Goal: Information Seeking & Learning: Learn about a topic

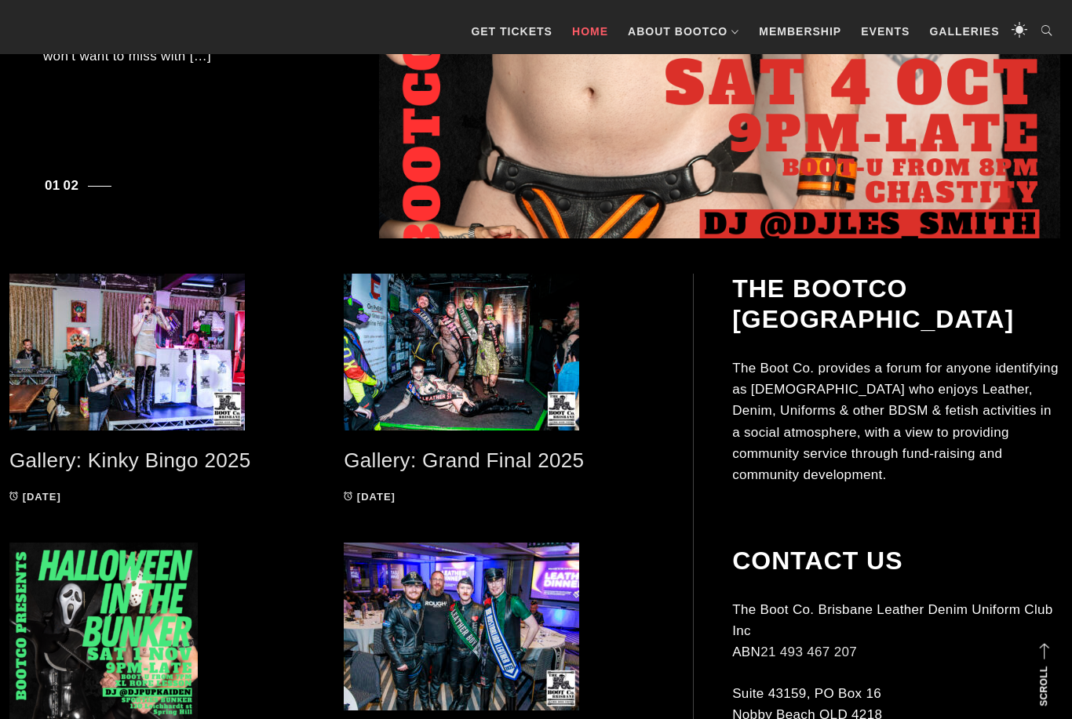
scroll to position [542, 0]
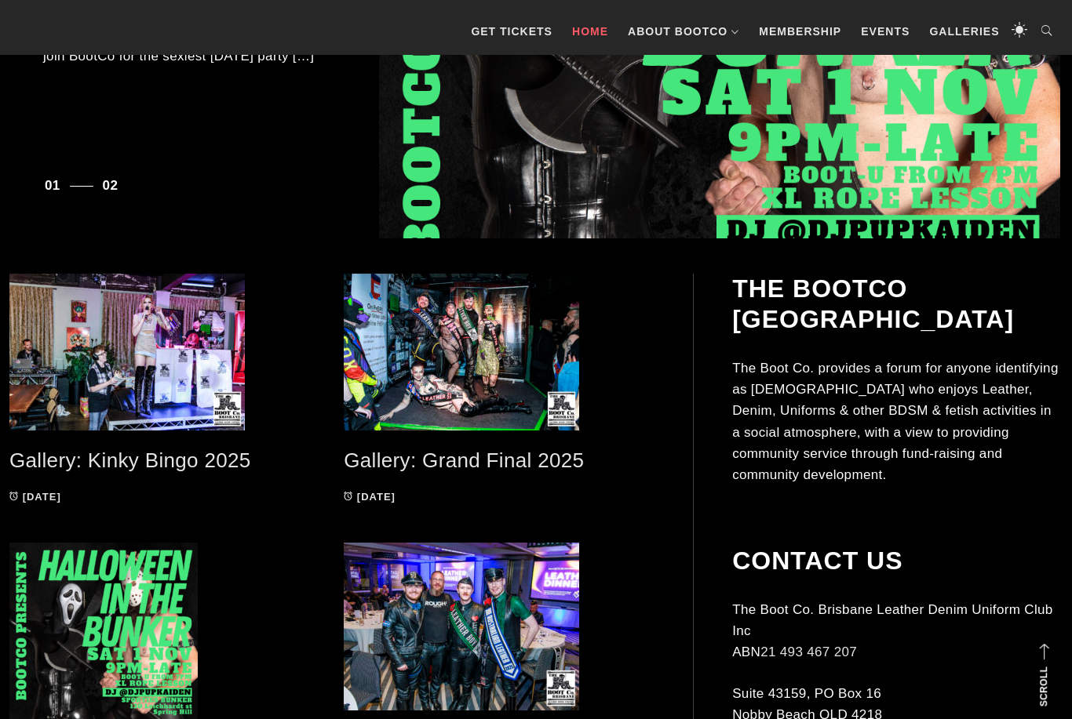
click at [193, 424] on span at bounding box center [164, 352] width 311 height 157
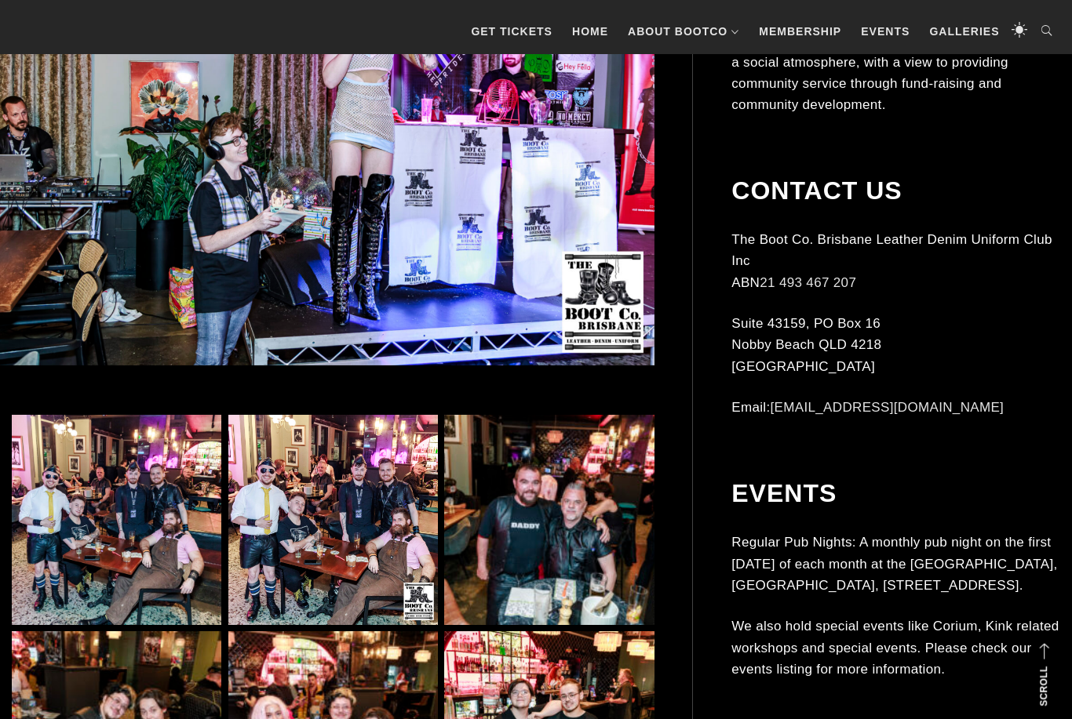
scroll to position [533, 0]
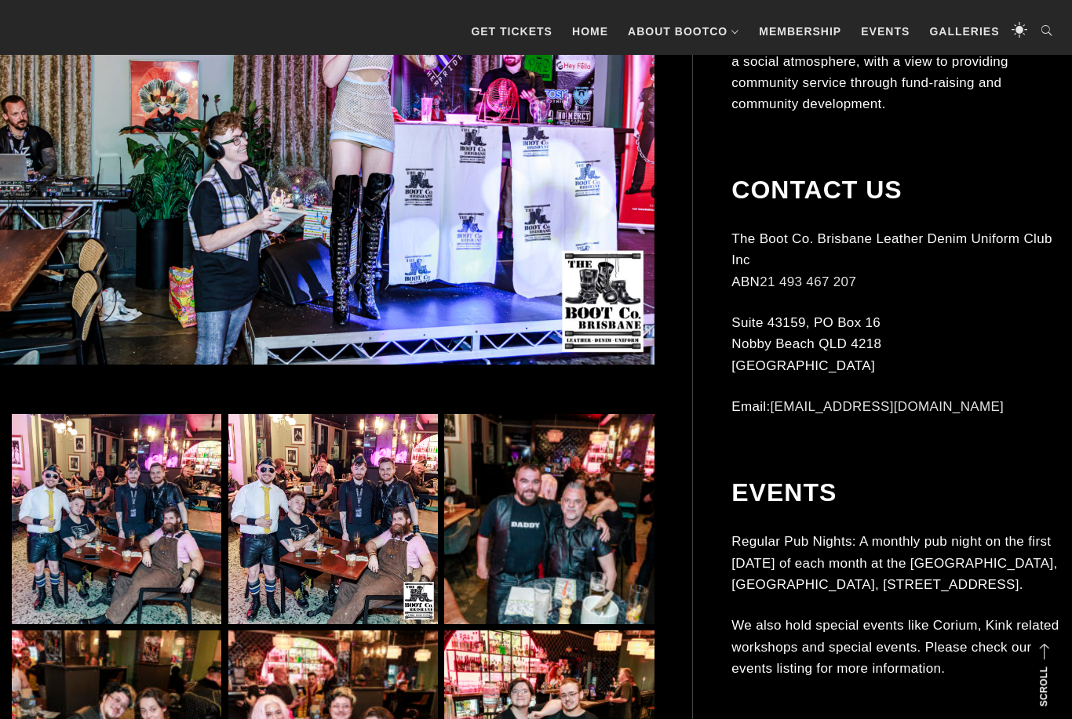
click at [144, 544] on img at bounding box center [116, 518] width 209 height 209
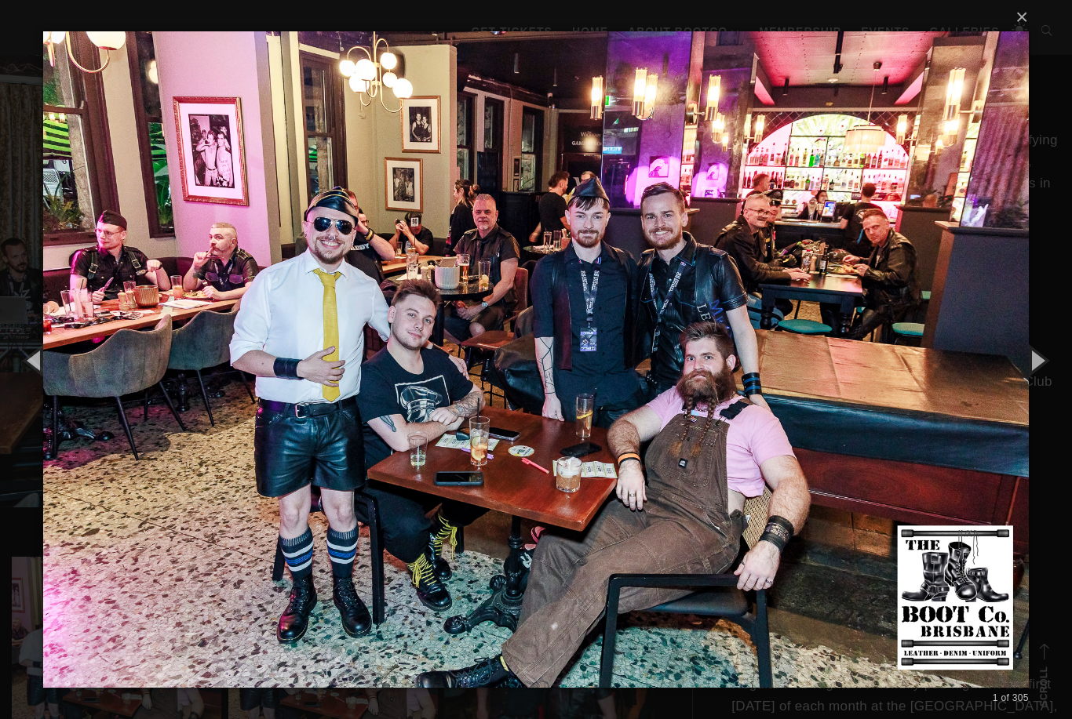
scroll to position [390, 0]
click at [1024, 12] on button "×" at bounding box center [540, 17] width 985 height 35
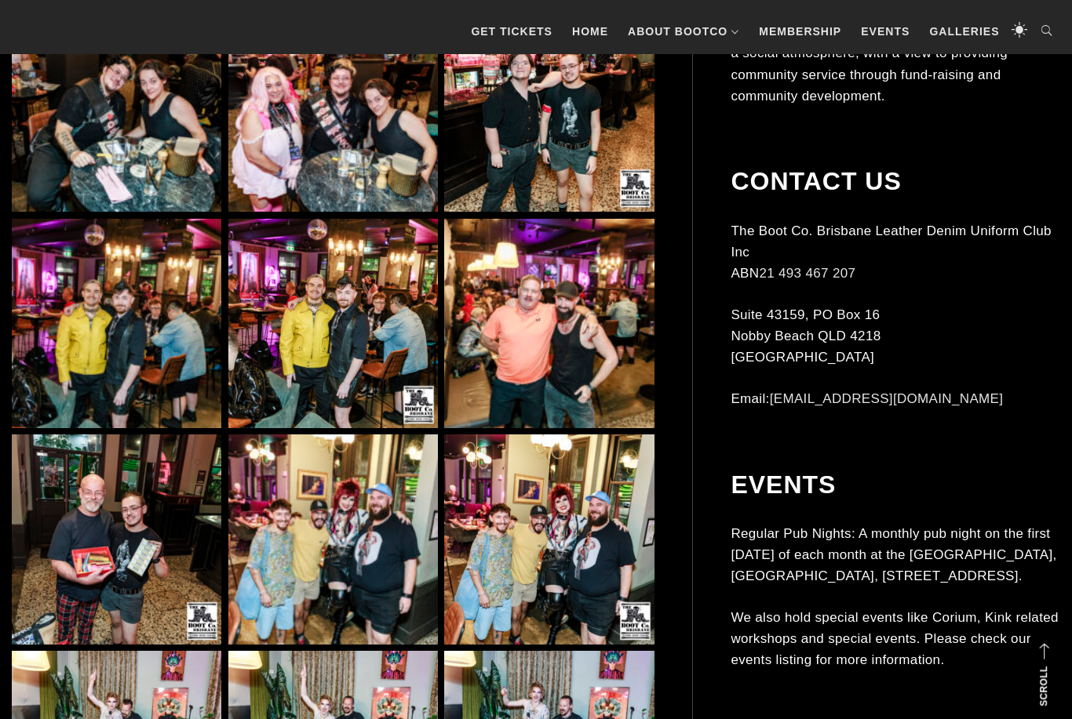
scroll to position [1189, 0]
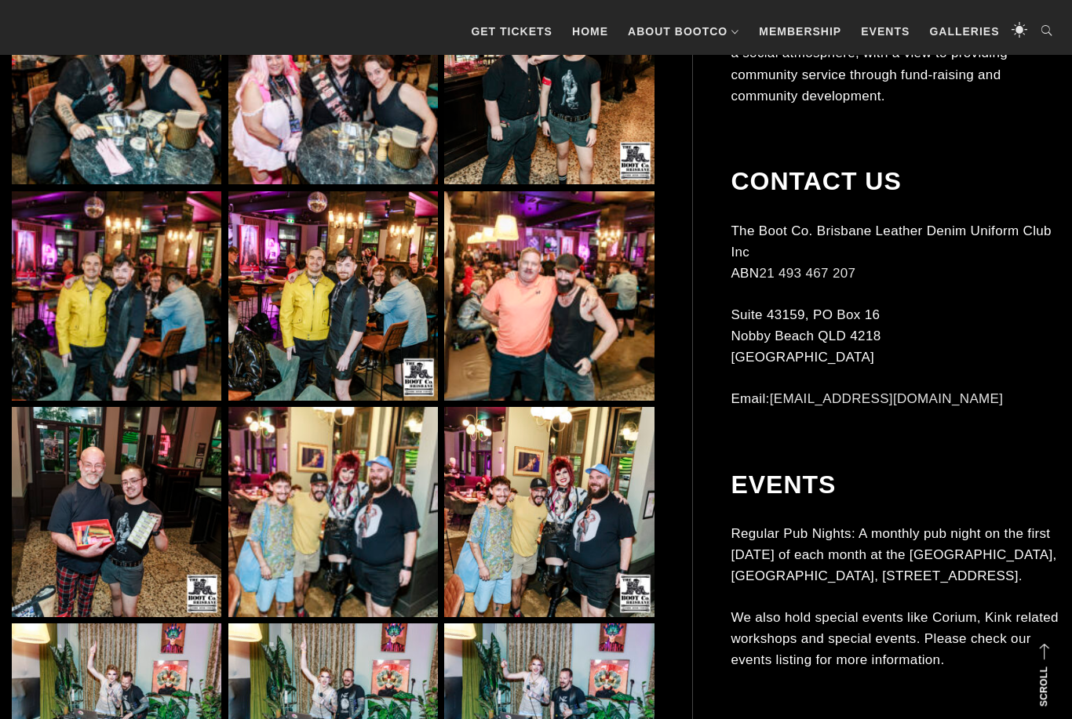
click at [383, 576] on img at bounding box center [332, 511] width 209 height 209
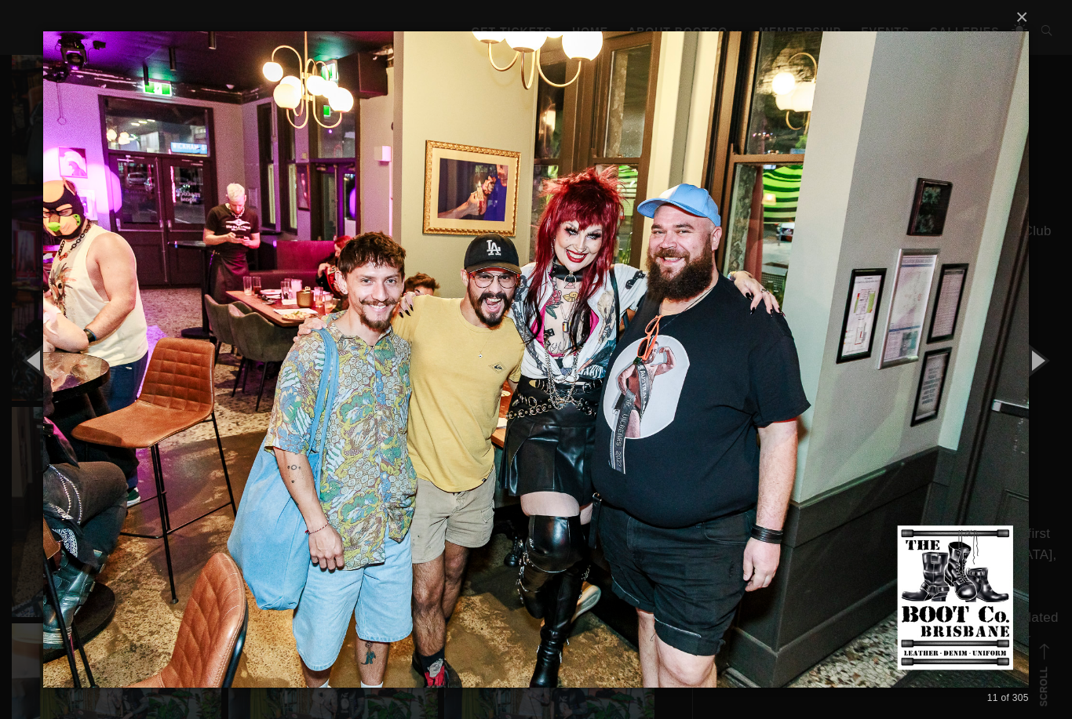
click at [1011, 35] on button "×" at bounding box center [540, 17] width 985 height 35
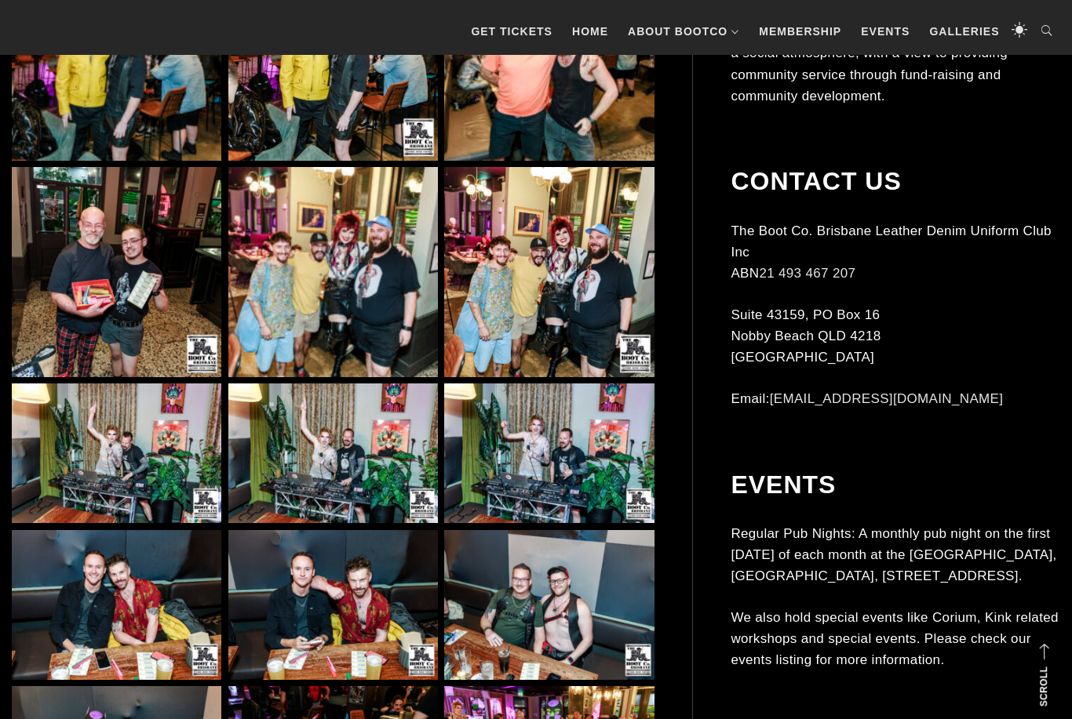
scroll to position [1464, 0]
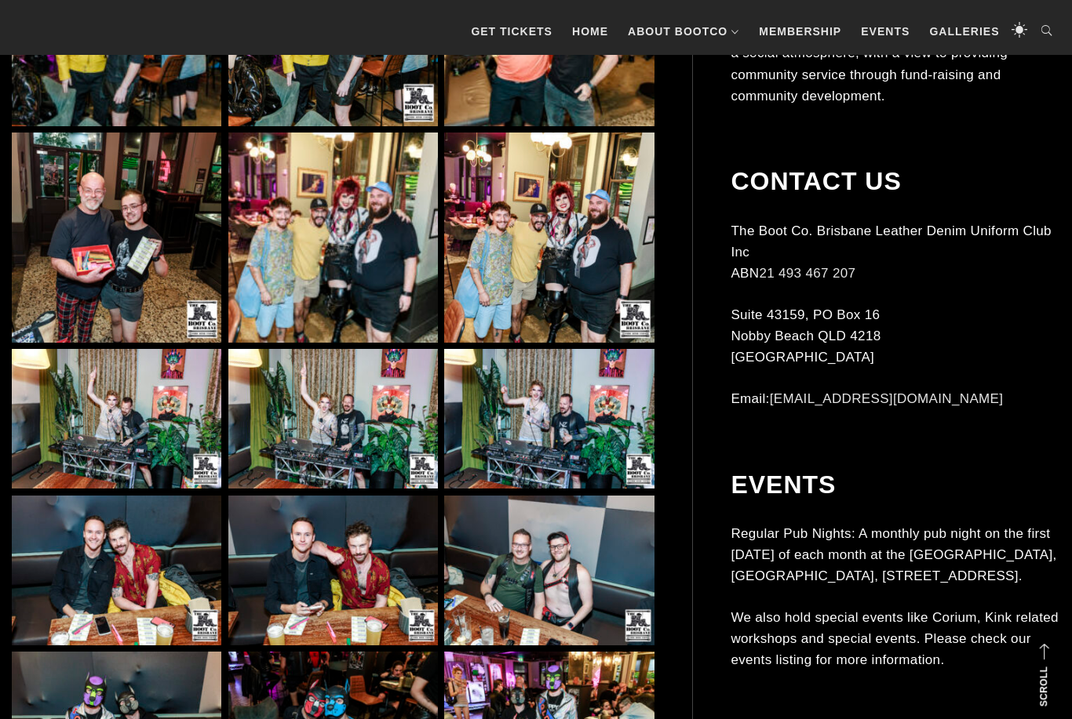
click at [372, 448] on img at bounding box center [332, 419] width 209 height 140
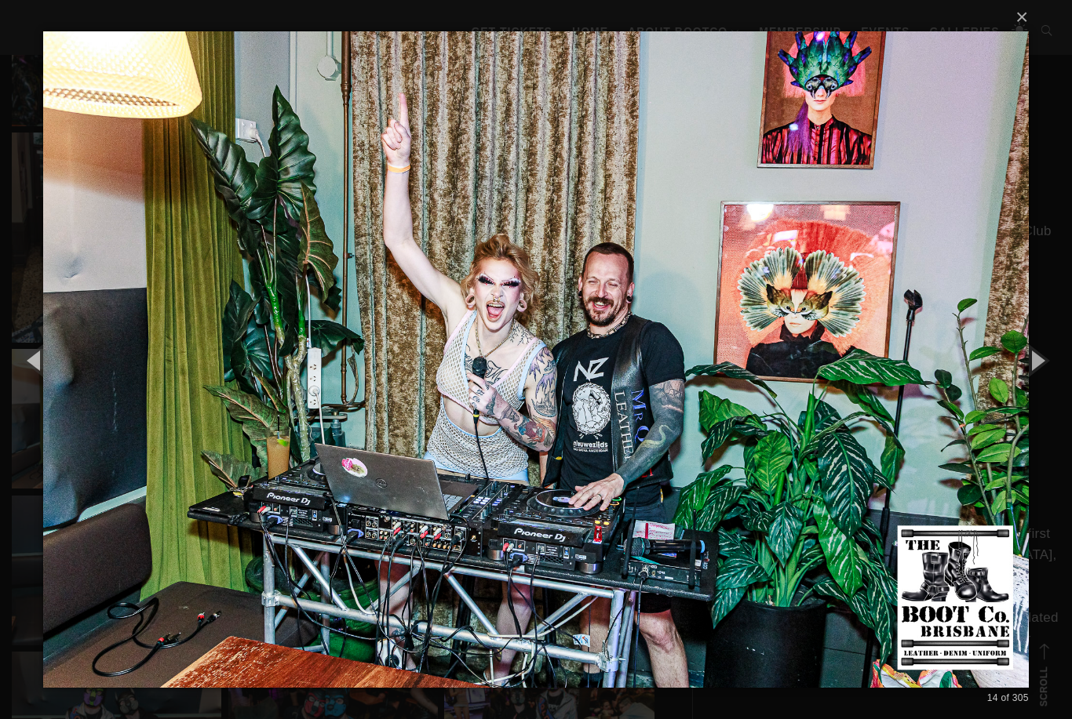
click at [1019, 35] on button "×" at bounding box center [540, 17] width 985 height 35
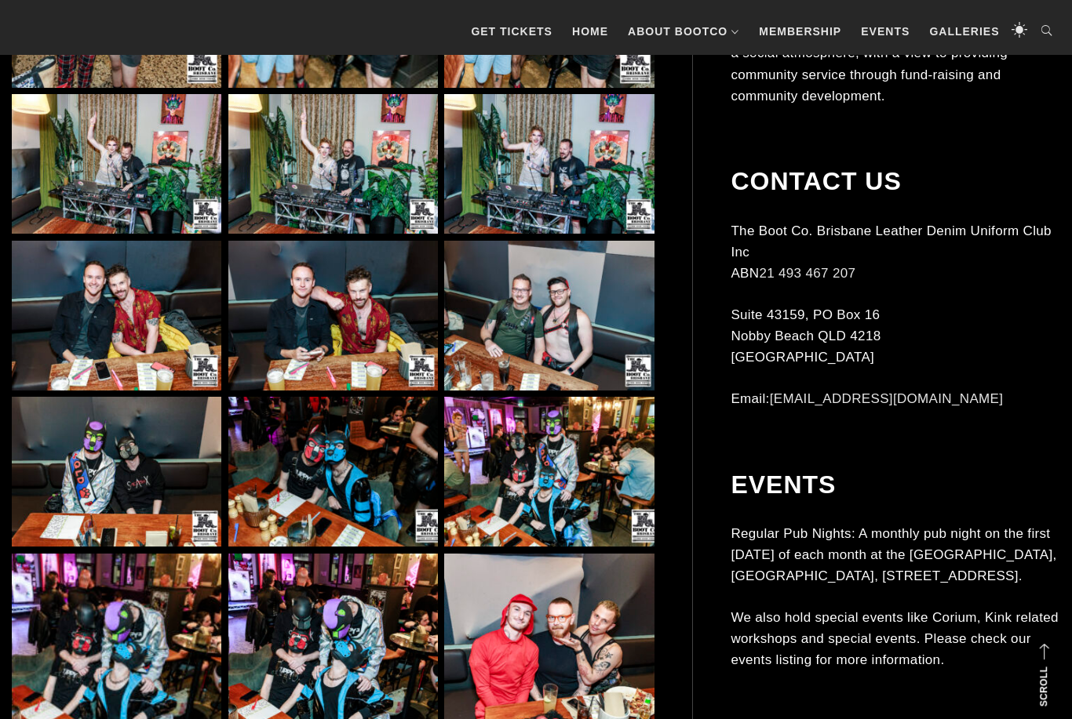
scroll to position [1727, 0]
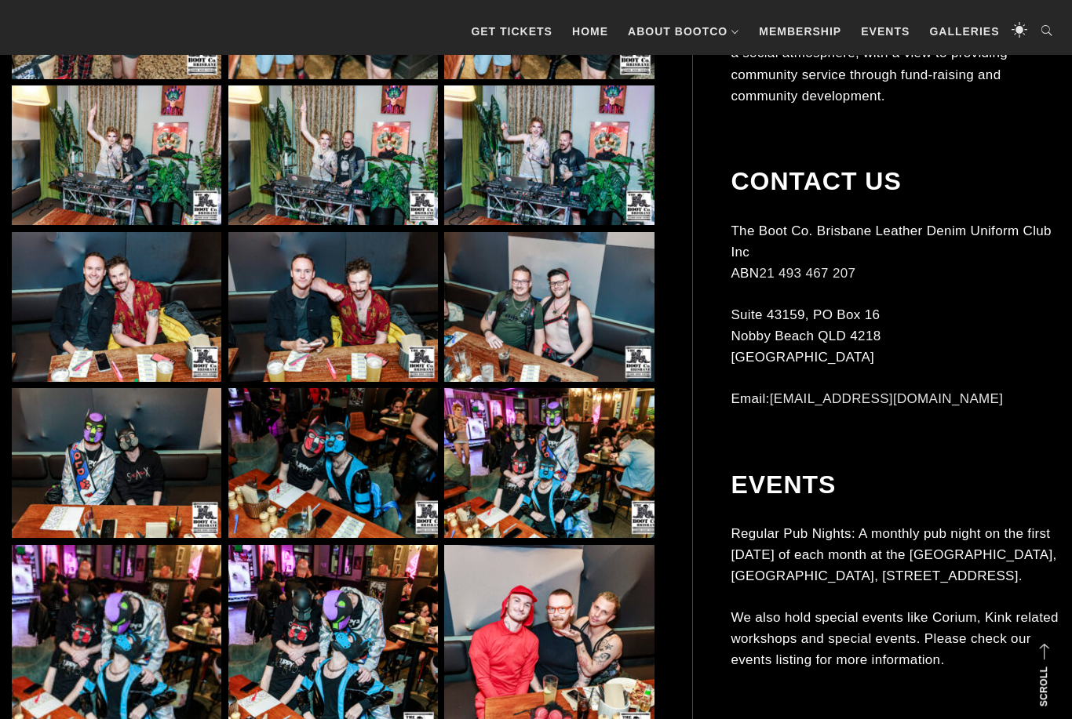
click at [617, 312] on img at bounding box center [548, 307] width 209 height 150
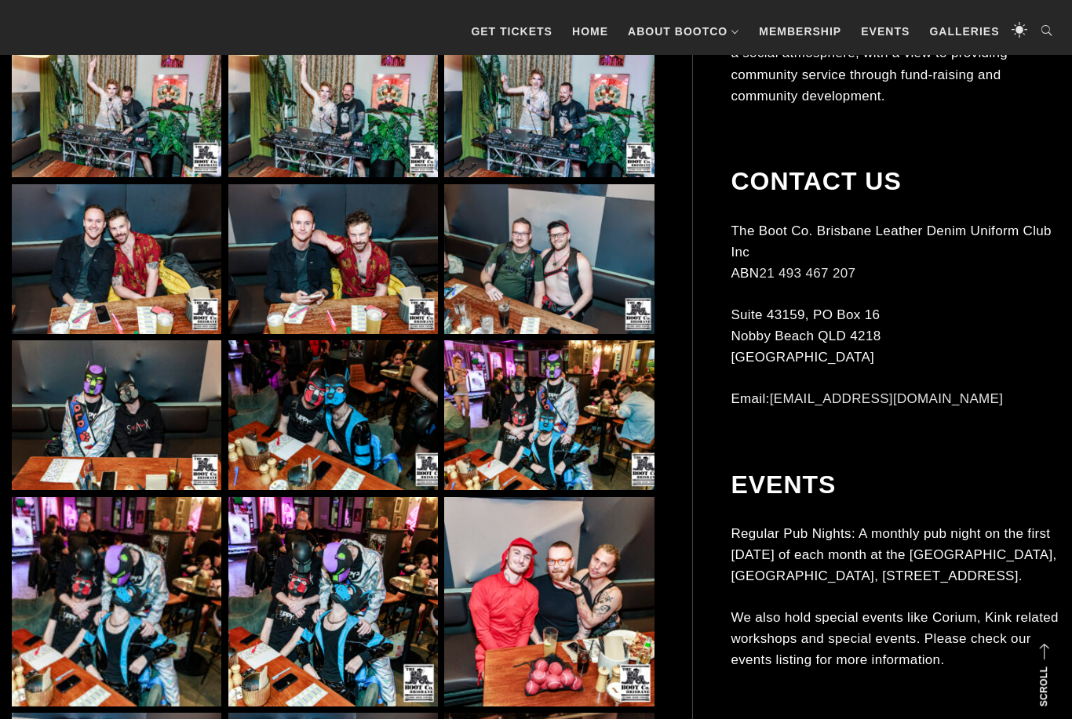
scroll to position [1778, 0]
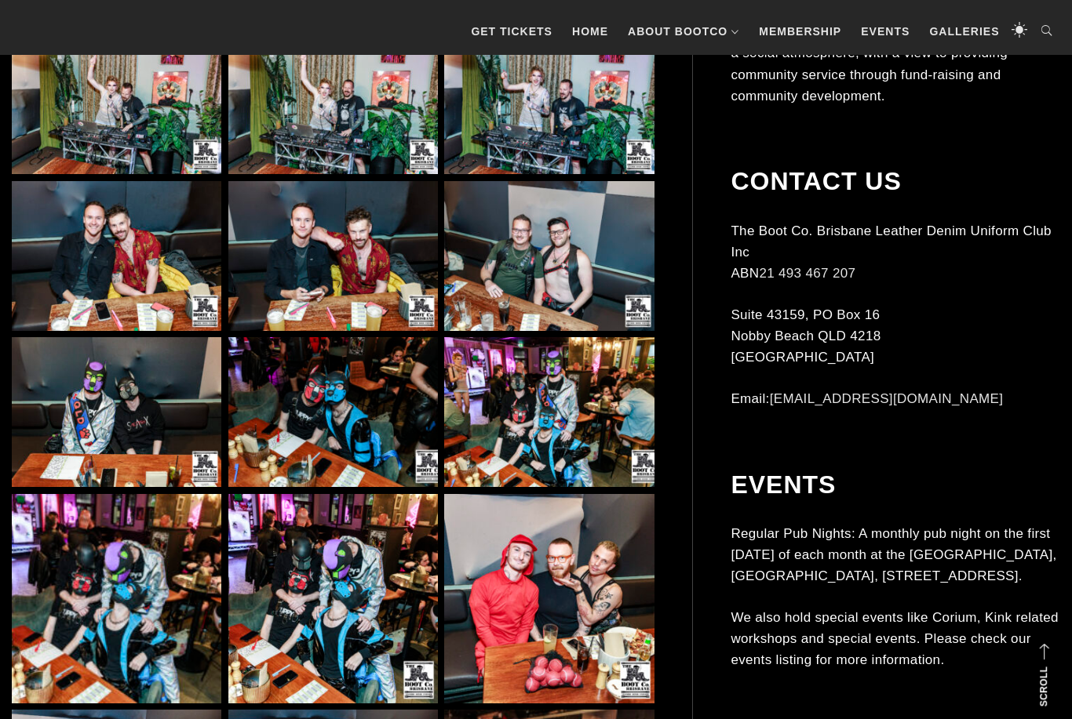
click at [588, 278] on img at bounding box center [548, 256] width 209 height 150
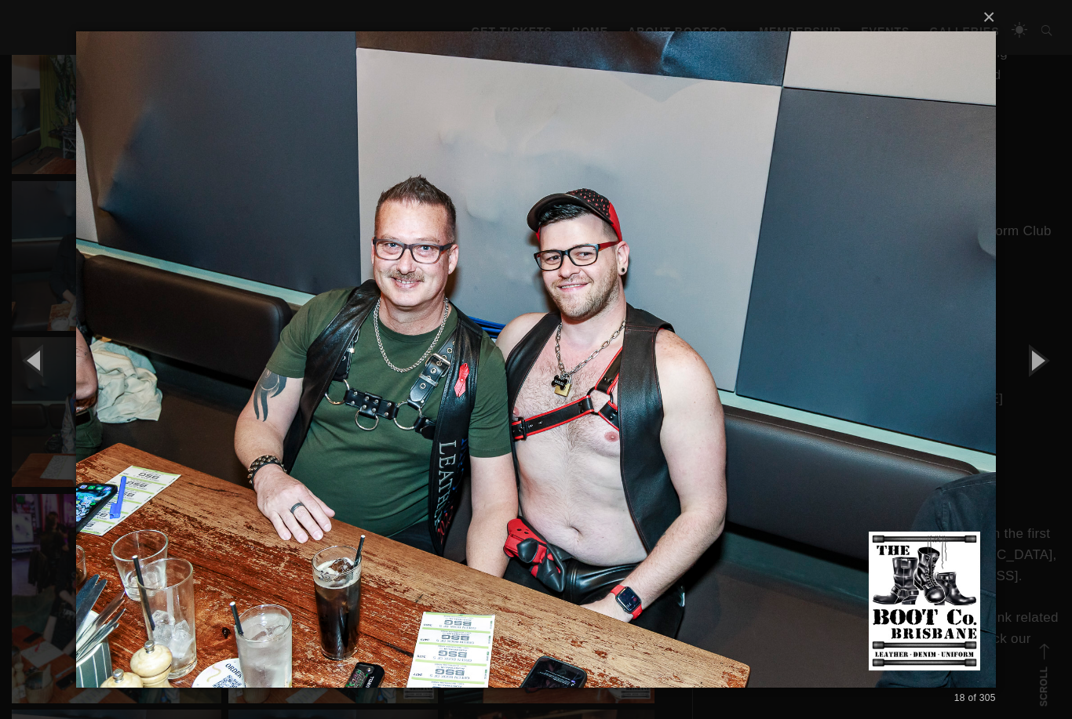
click at [991, 24] on button "×" at bounding box center [540, 17] width 919 height 35
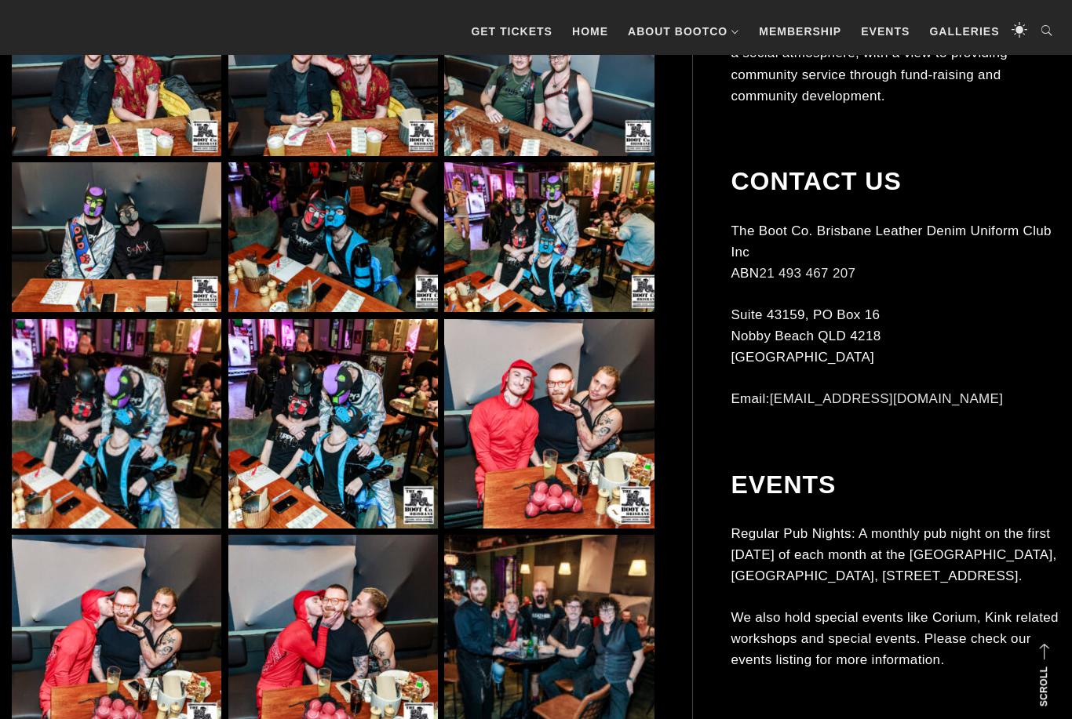
scroll to position [1957, 0]
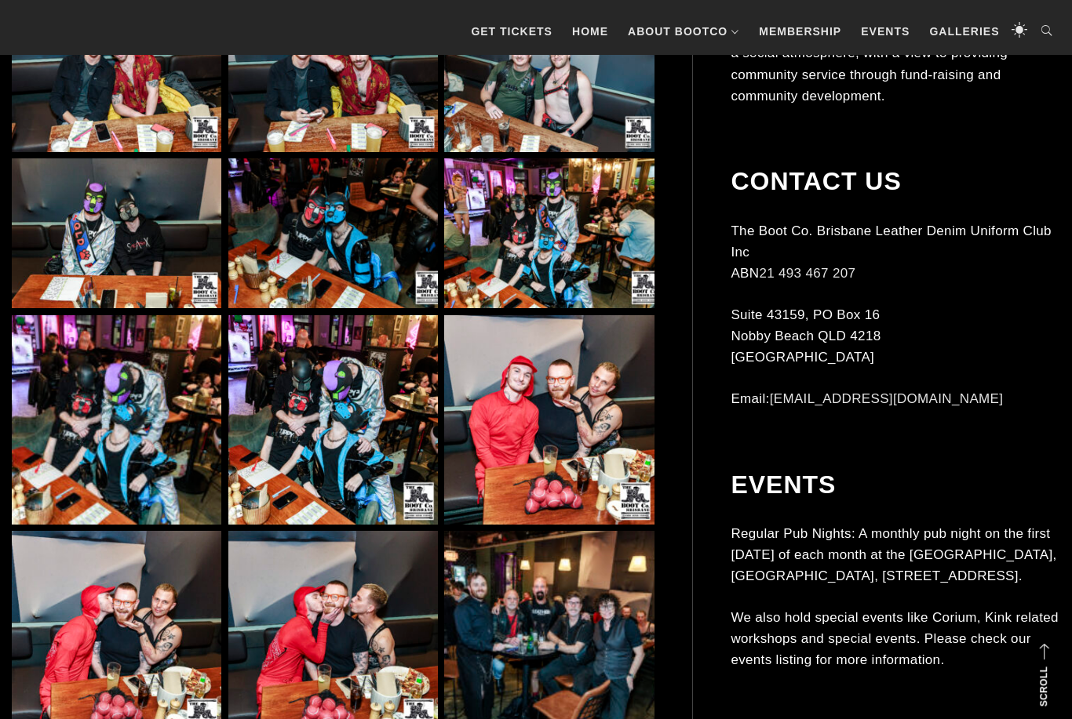
click at [366, 255] on img at bounding box center [332, 233] width 209 height 150
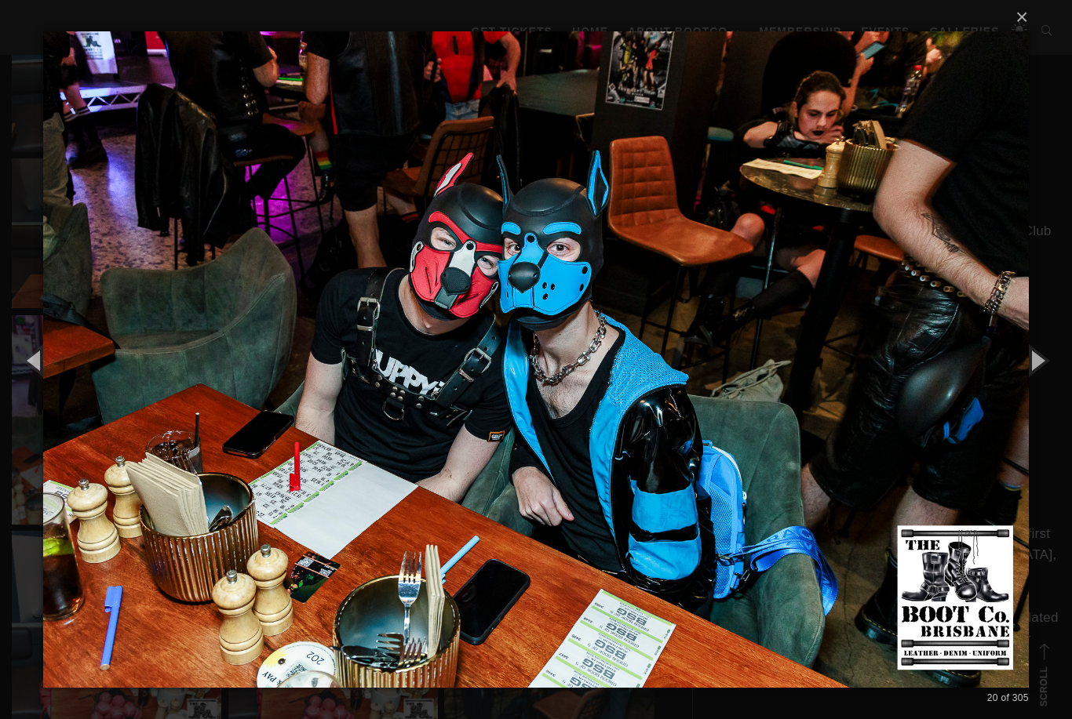
click at [1006, 35] on button "×" at bounding box center [540, 17] width 985 height 35
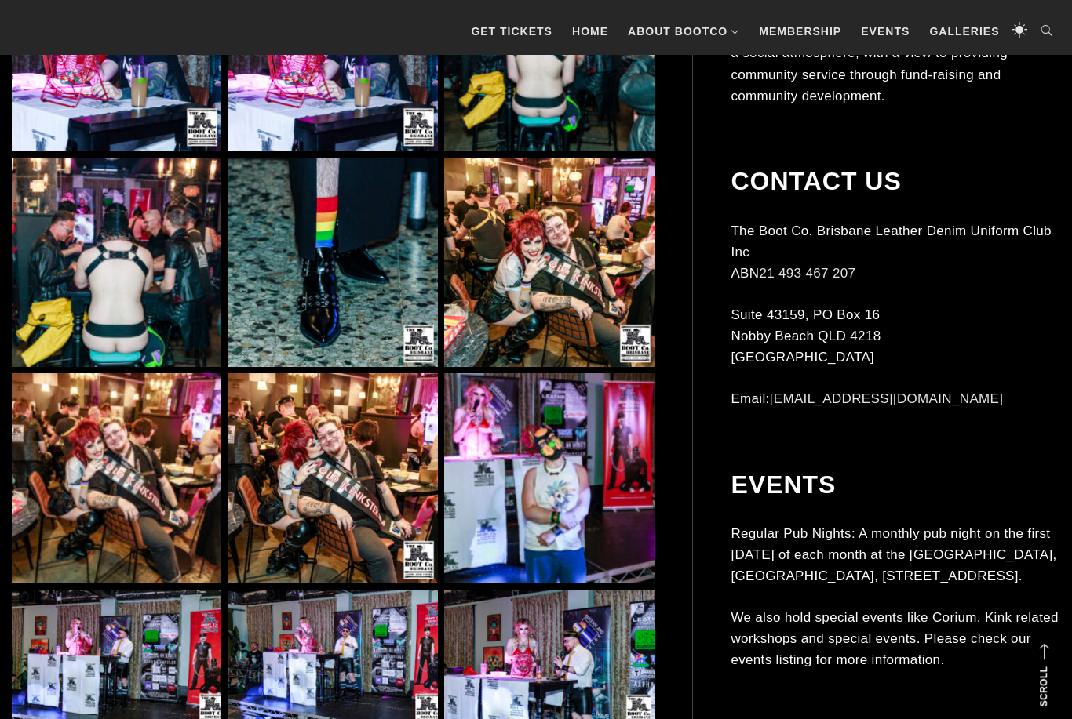
scroll to position [6036, 0]
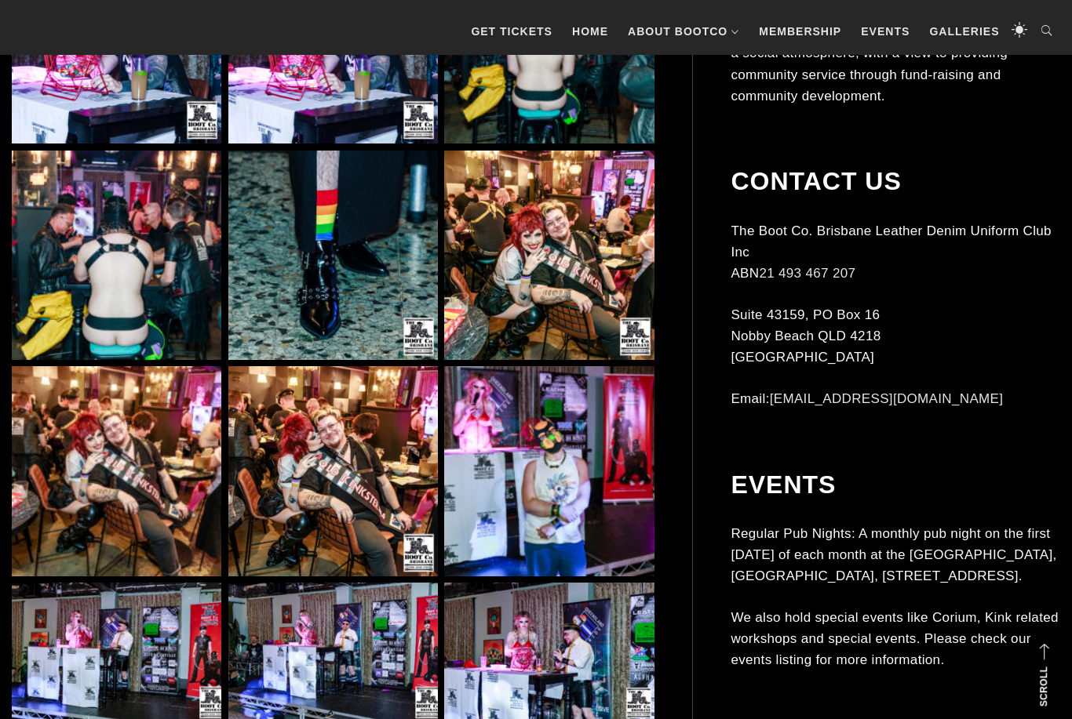
click at [373, 553] on img at bounding box center [332, 470] width 209 height 209
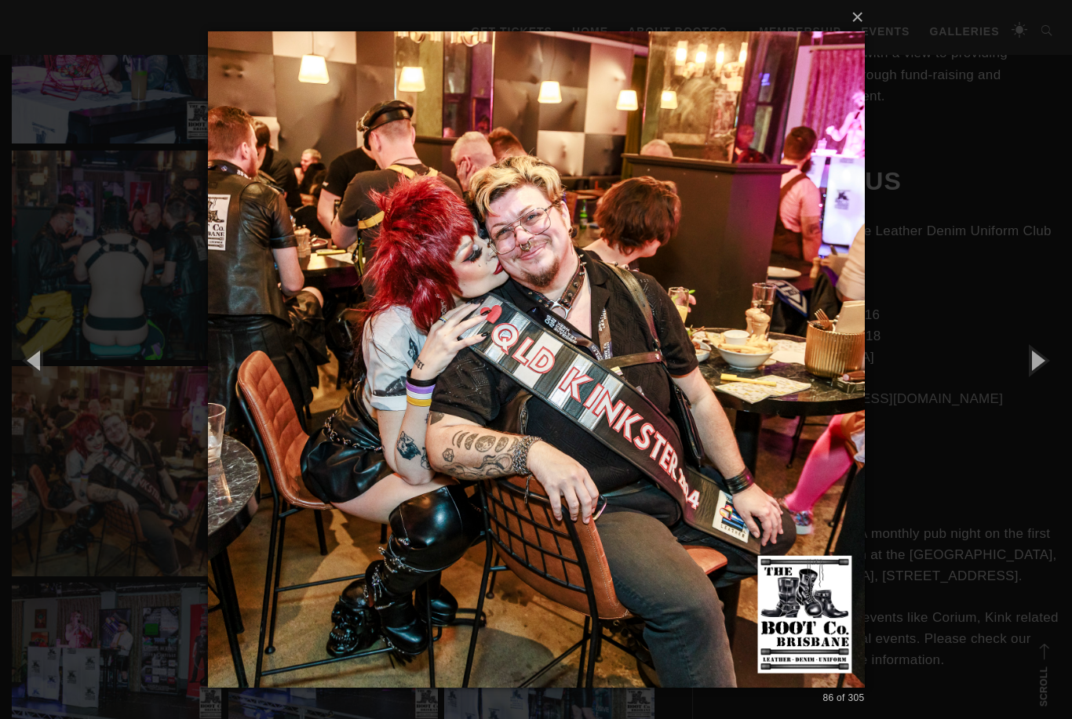
click at [894, 122] on div "× 86 of 305 Loading..." at bounding box center [536, 359] width 1072 height 719
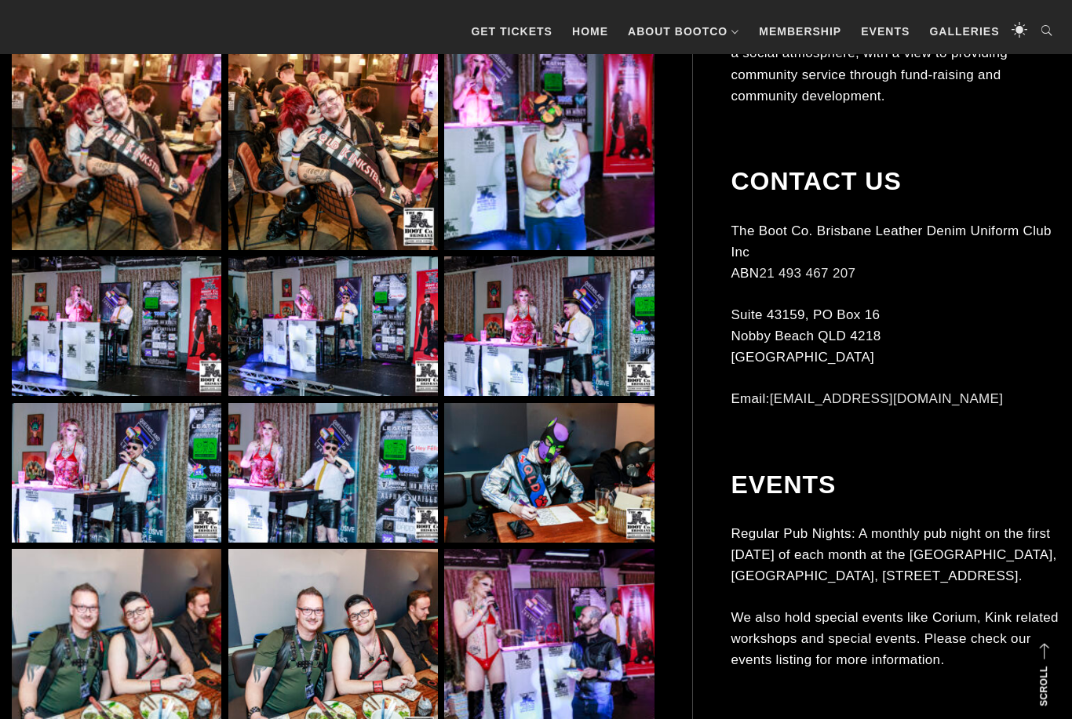
click at [579, 169] on img at bounding box center [548, 145] width 209 height 209
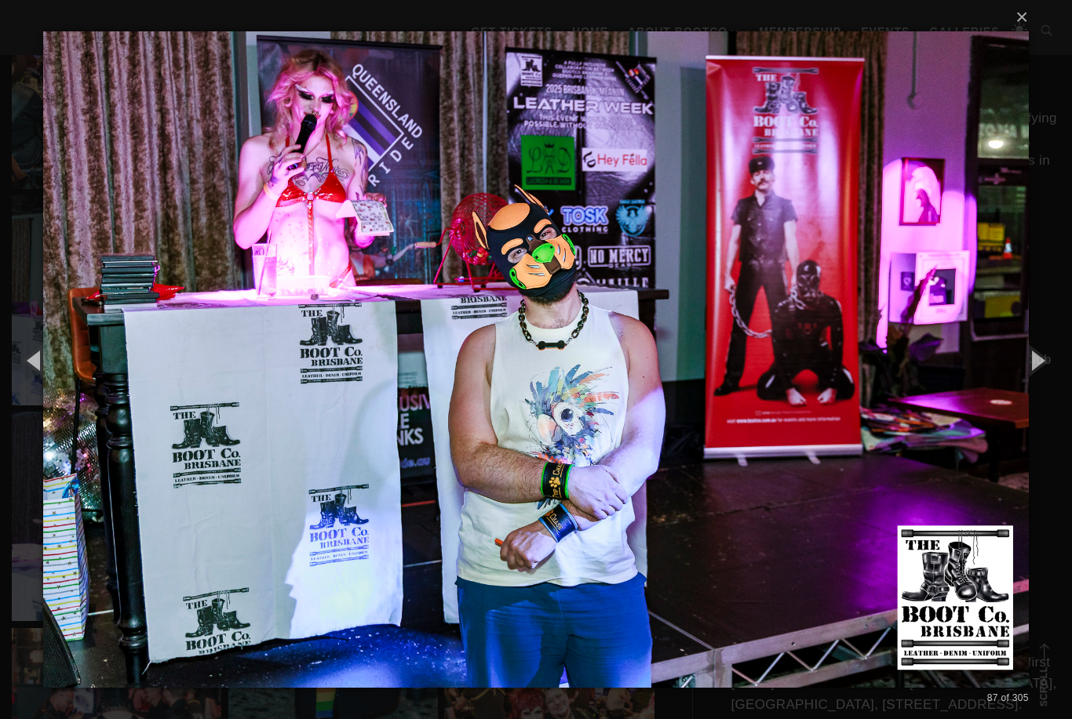
scroll to position [5558, 0]
click at [1068, 202] on div "× 87 of 305 Loading..." at bounding box center [536, 359] width 1072 height 719
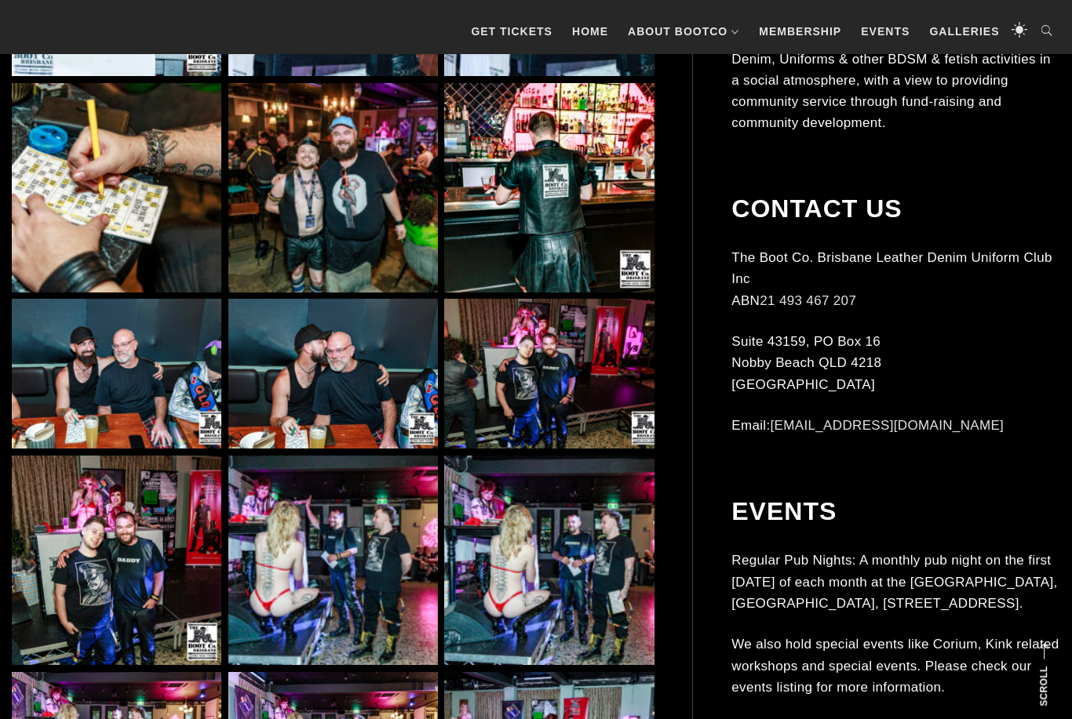
scroll to position [8077, 0]
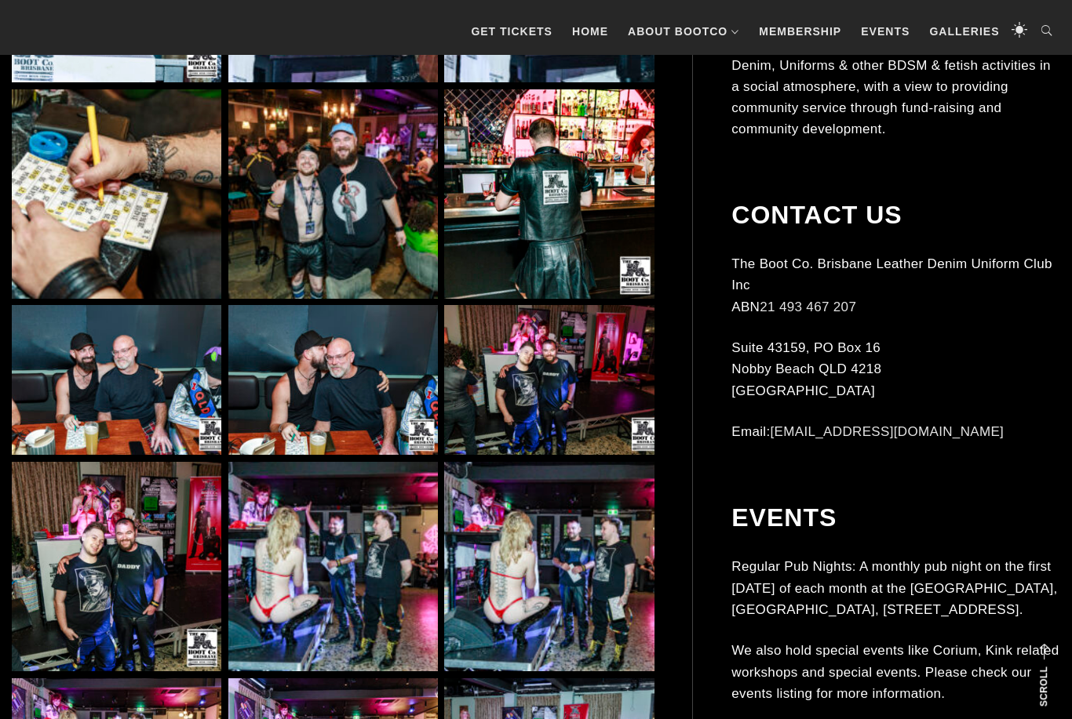
click at [406, 625] on img at bounding box center [332, 566] width 209 height 209
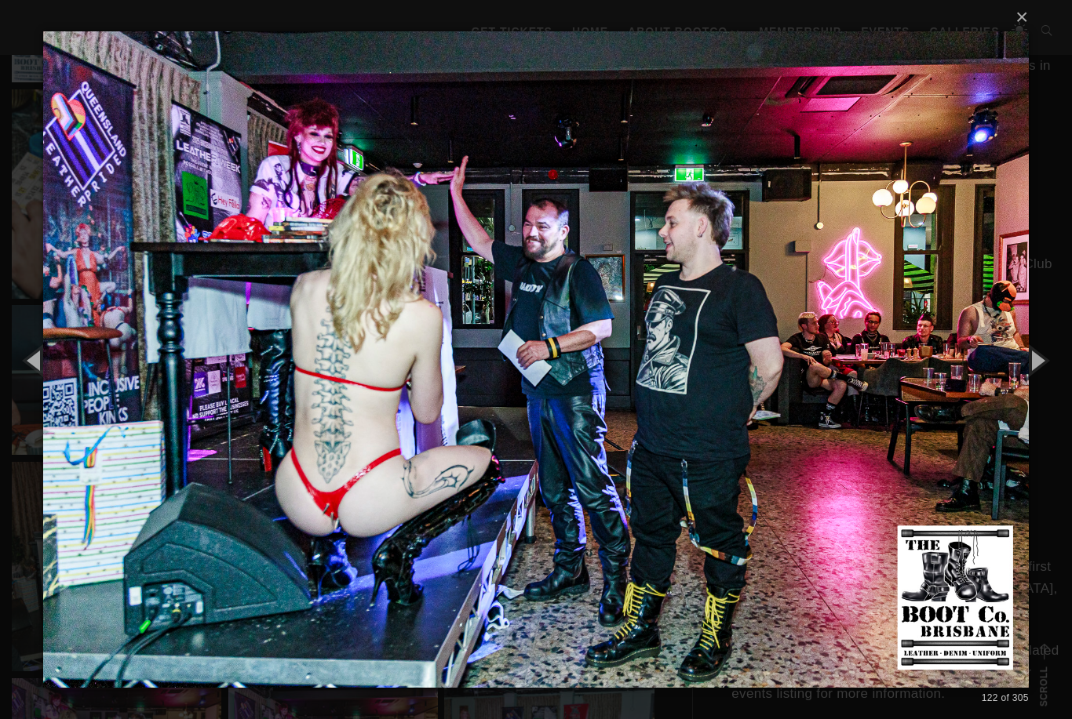
click at [1017, 35] on button "×" at bounding box center [540, 17] width 985 height 35
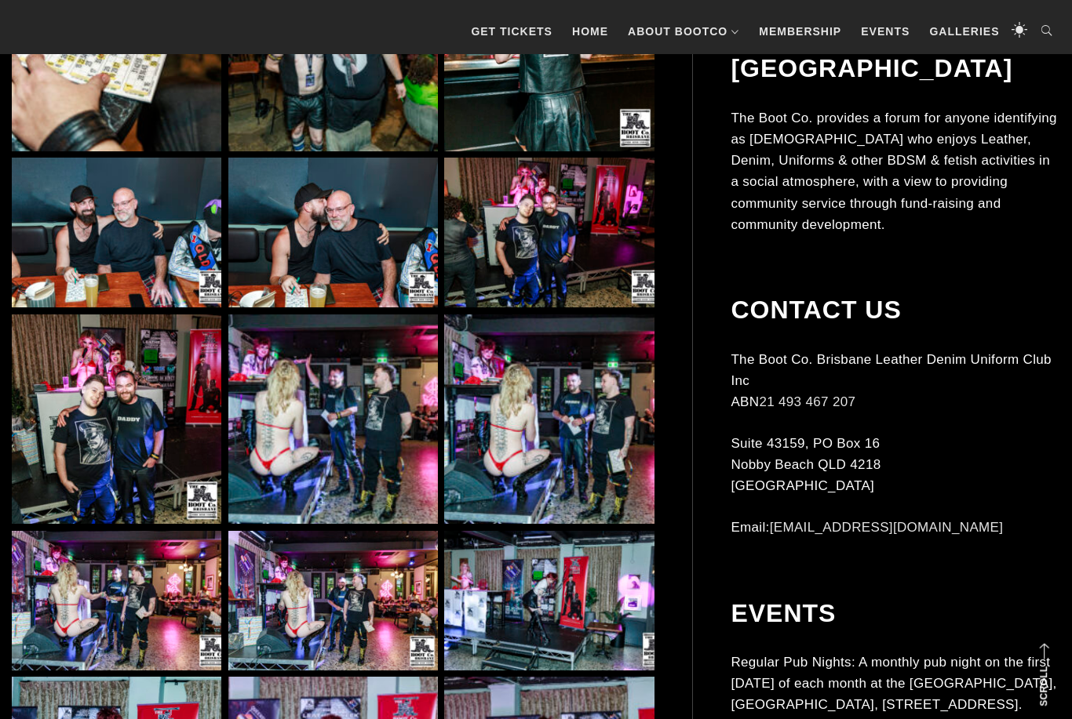
scroll to position [8215, 0]
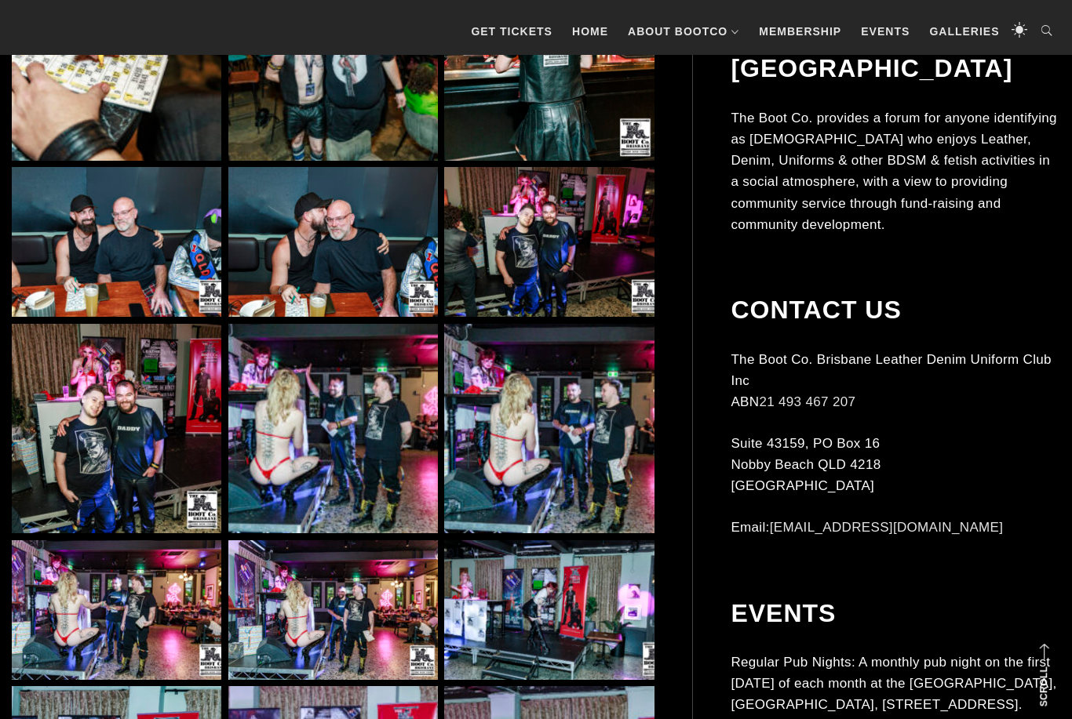
click at [739, 70] on link "About BootCo" at bounding box center [722, 73] width 204 height 37
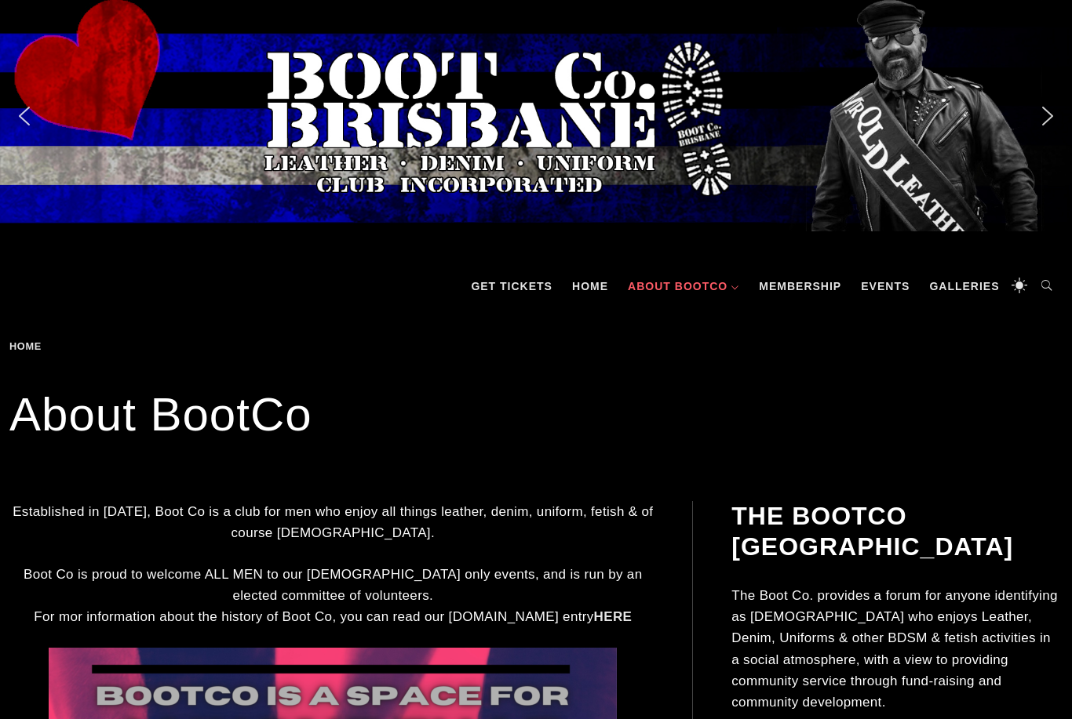
click at [860, 300] on link "Events" at bounding box center [885, 286] width 64 height 47
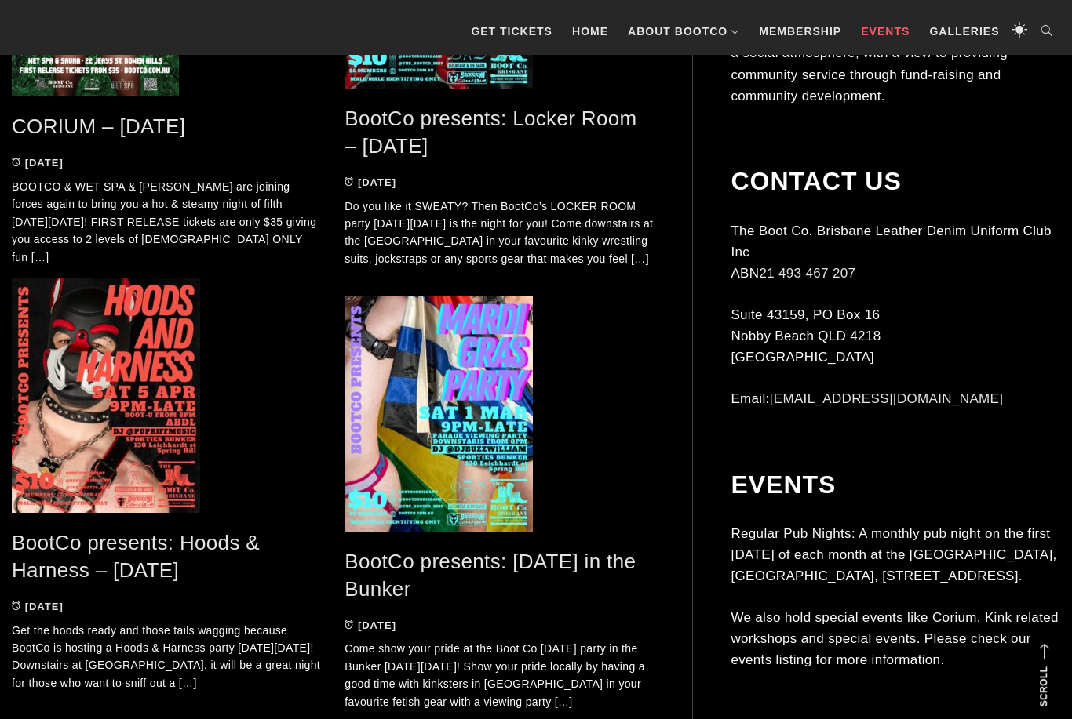
scroll to position [2358, 0]
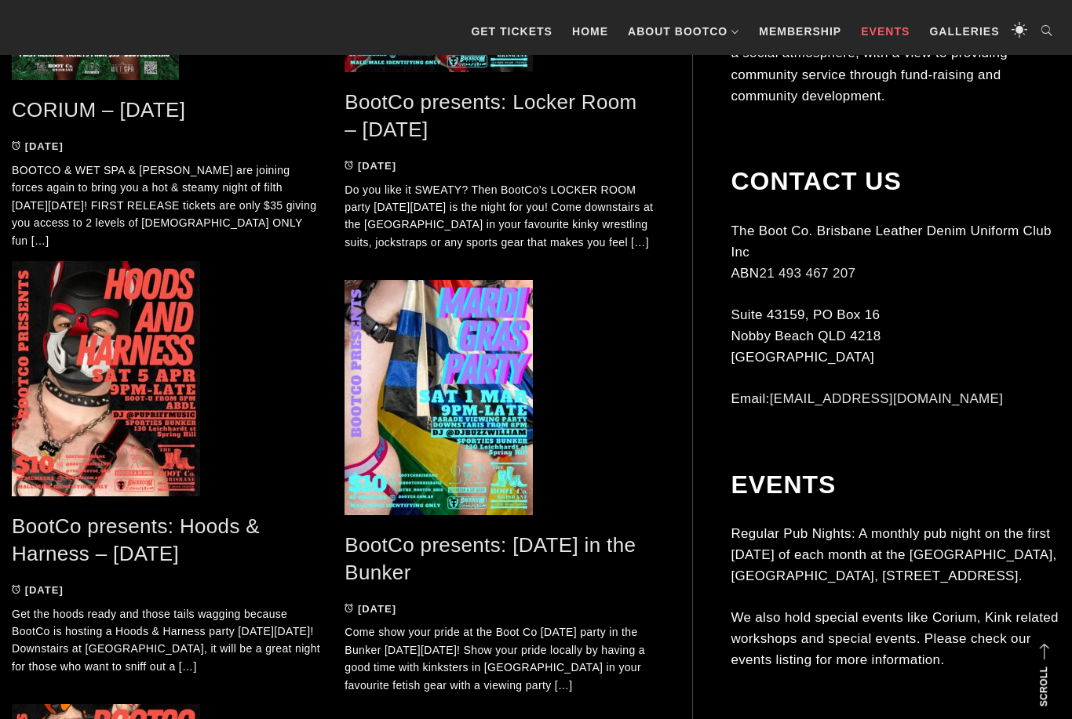
click at [510, 23] on link "GET TICKETS" at bounding box center [511, 31] width 97 height 47
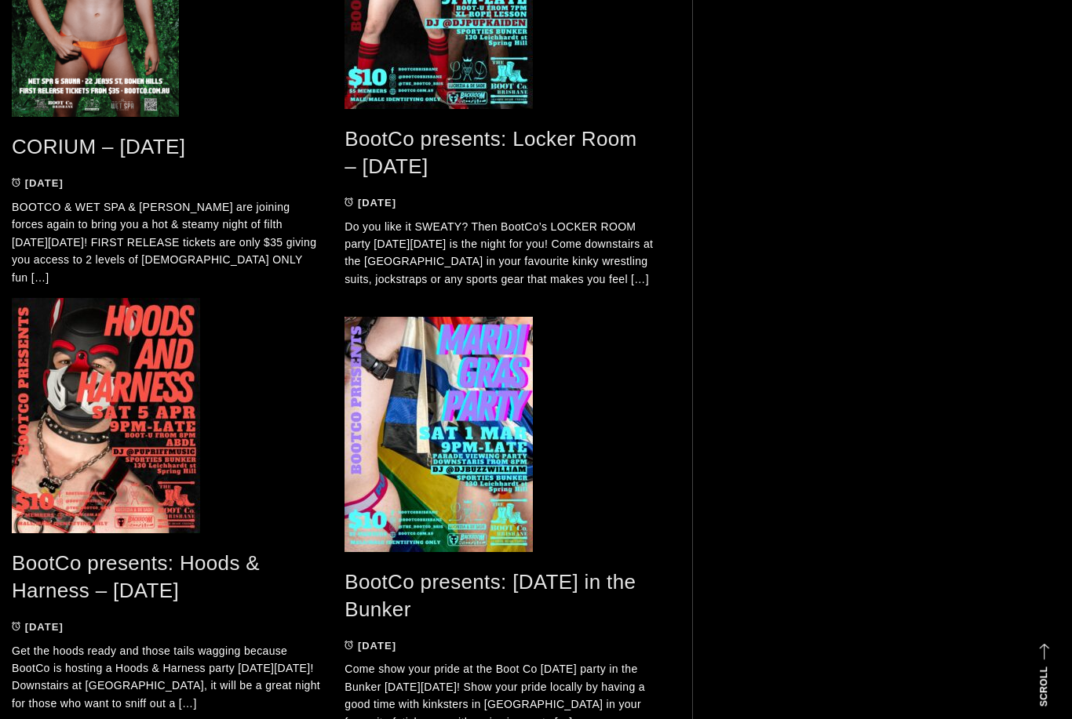
scroll to position [2410, 0]
